Goal: Task Accomplishment & Management: Manage account settings

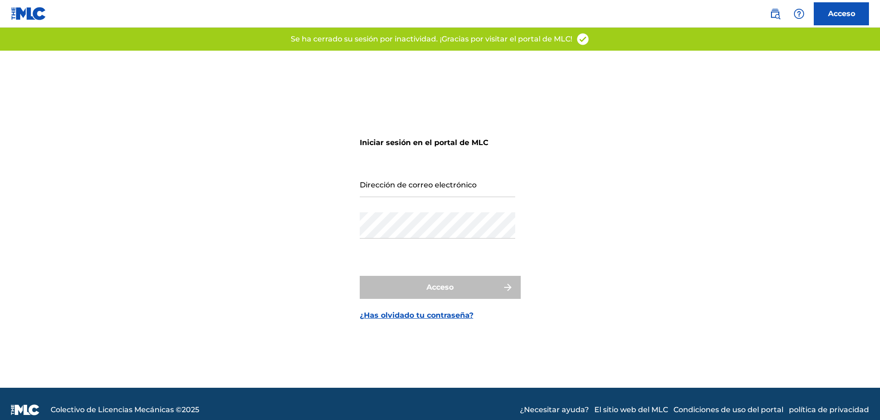
click at [436, 191] on input "Dirección de correo electrónico" at bounding box center [437, 184] width 155 height 26
click at [448, 192] on input "Dirección de correo electrónico" at bounding box center [437, 184] width 155 height 26
type input "[EMAIL_ADDRESS][DOMAIN_NAME]"
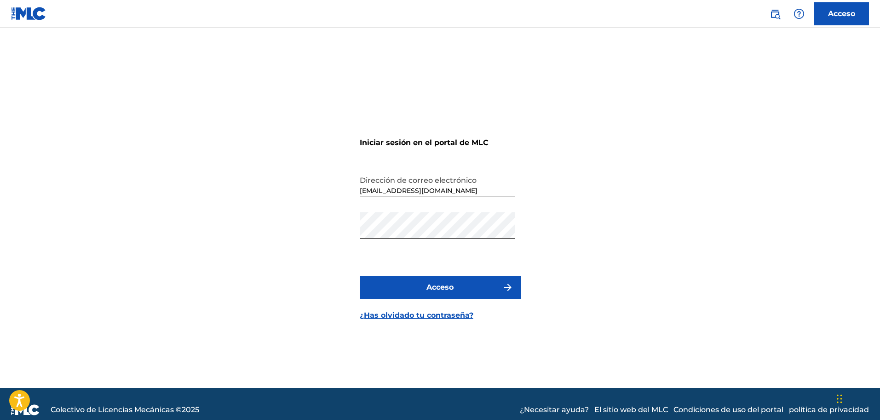
click at [445, 292] on font "Acceso" at bounding box center [439, 287] width 27 height 11
